Goal: Transaction & Acquisition: Purchase product/service

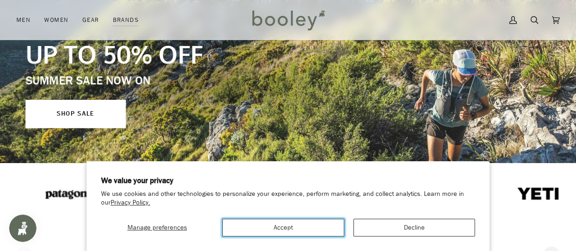
click at [285, 222] on button "Accept" at bounding box center [283, 228] width 122 height 18
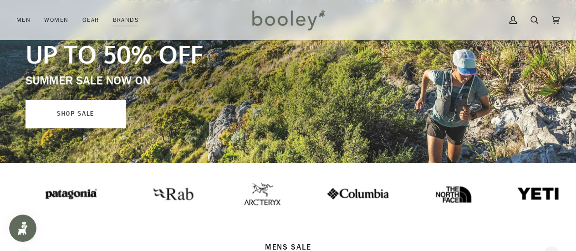
click at [85, 120] on link "SHOP SALE" at bounding box center [76, 114] width 100 height 28
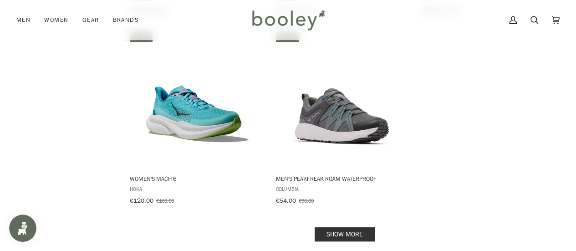
scroll to position [1438, 0]
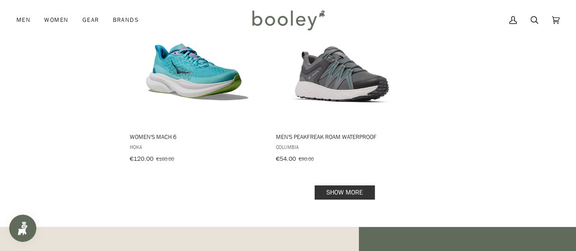
click at [368, 185] on link "Show more" at bounding box center [345, 192] width 60 height 14
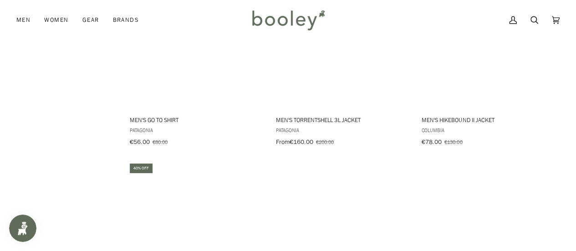
scroll to position [2742, 0]
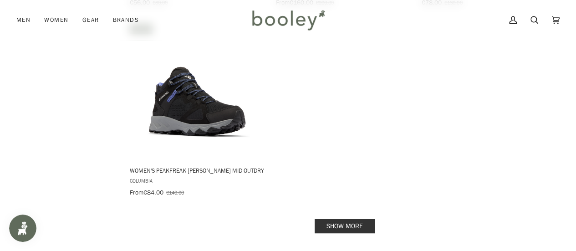
click at [353, 219] on link "Show more" at bounding box center [345, 226] width 60 height 14
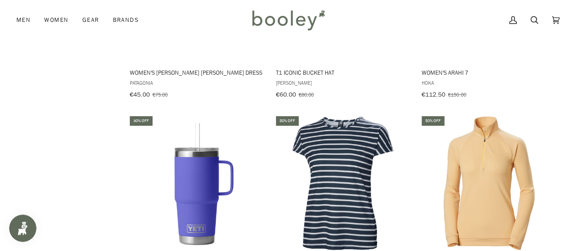
scroll to position [3828, 0]
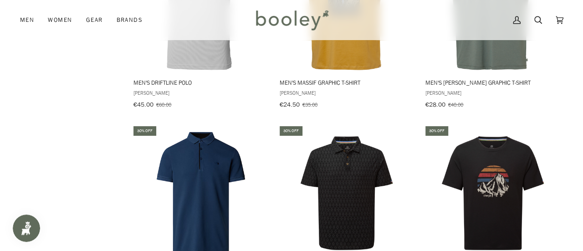
scroll to position [5147, 0]
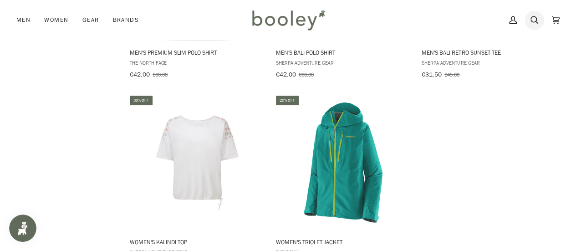
click at [538, 25] on link "Search" at bounding box center [534, 20] width 21 height 40
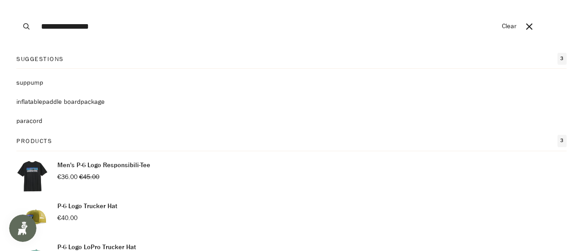
type input "**********"
click at [16, 0] on button "Search" at bounding box center [26, 26] width 20 height 53
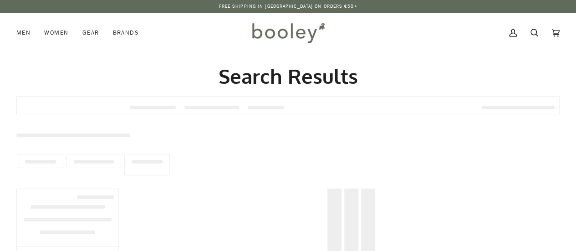
type input "**********"
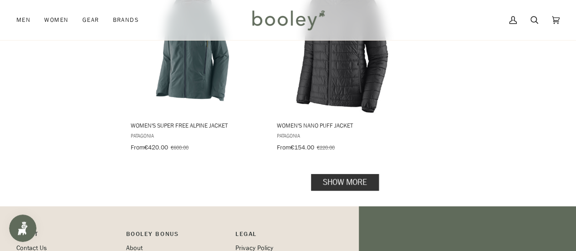
scroll to position [1323, 0]
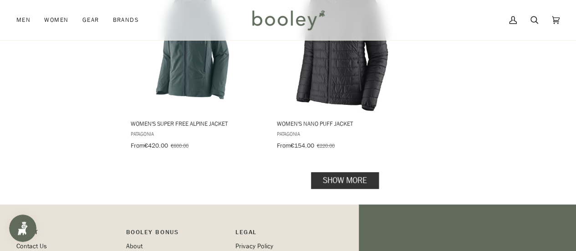
click at [361, 172] on link "Show more" at bounding box center [345, 180] width 68 height 17
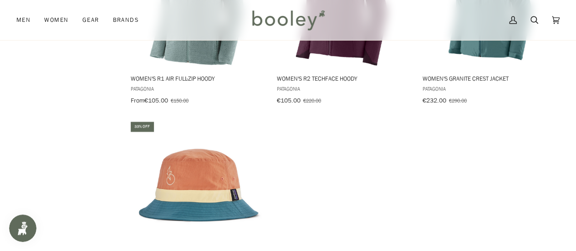
scroll to position [2606, 0]
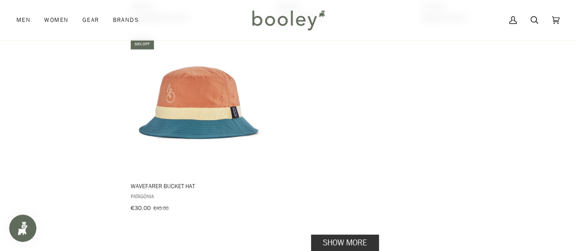
click at [356, 235] on link "Show more" at bounding box center [345, 243] width 68 height 17
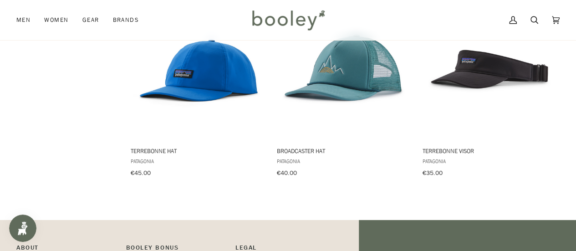
scroll to position [3425, 0]
